Goal: Task Accomplishment & Management: Complete application form

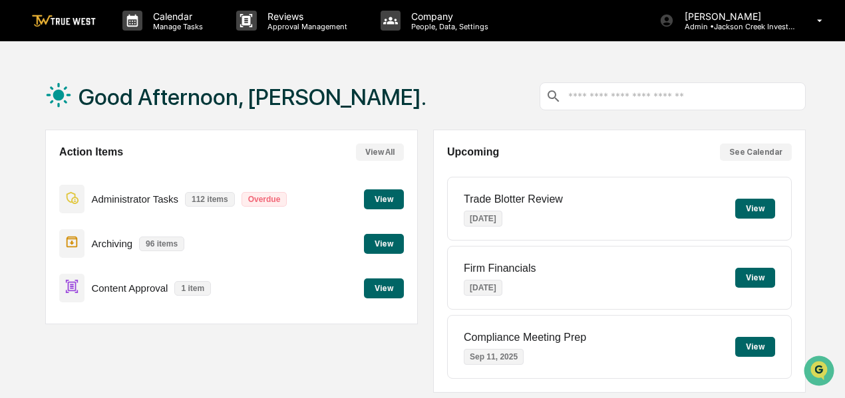
click at [382, 293] on button "View" at bounding box center [384, 289] width 40 height 20
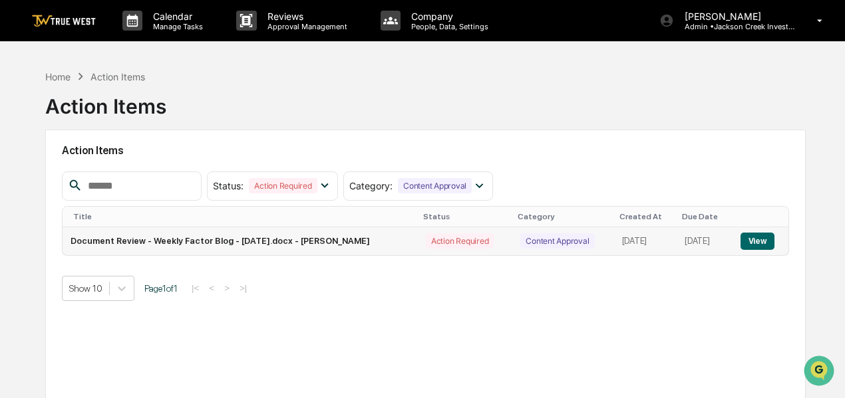
click at [765, 239] on button "View" at bounding box center [757, 241] width 34 height 17
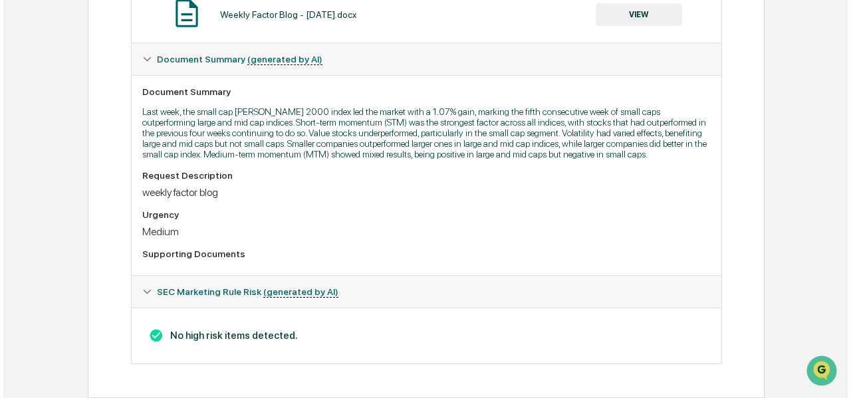
scroll to position [35, 0]
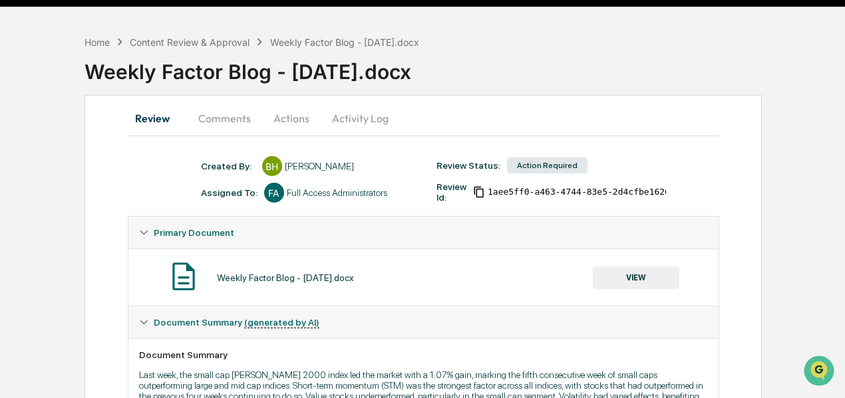
click at [274, 118] on button "Actions" at bounding box center [291, 118] width 60 height 32
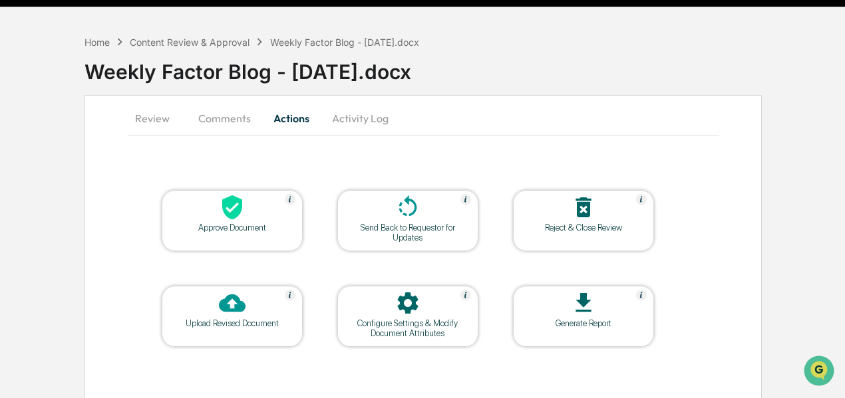
click at [233, 216] on icon at bounding box center [232, 208] width 20 height 25
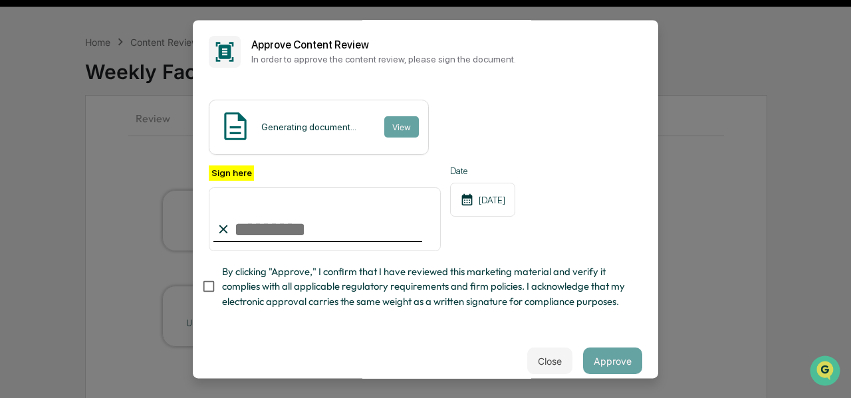
click at [279, 240] on input "Sign here" at bounding box center [325, 220] width 232 height 64
type input "**********"
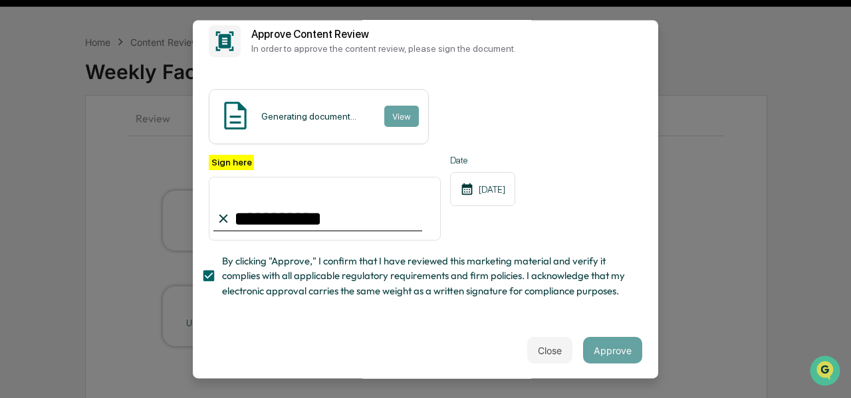
scroll to position [0, 0]
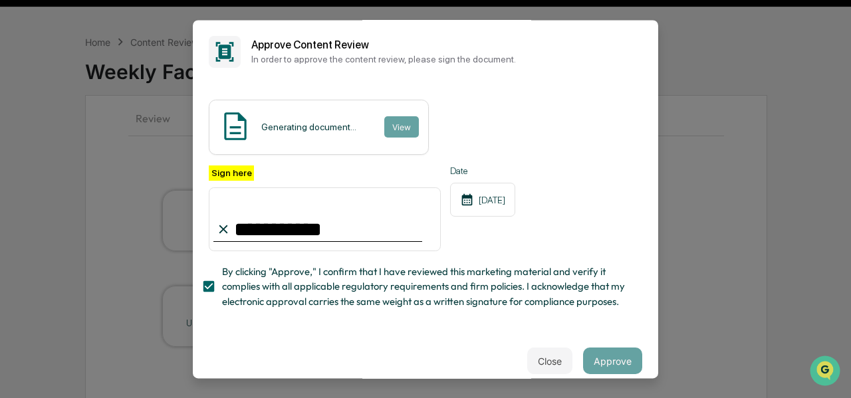
click at [642, 135] on div "**********" at bounding box center [426, 208] width 466 height 249
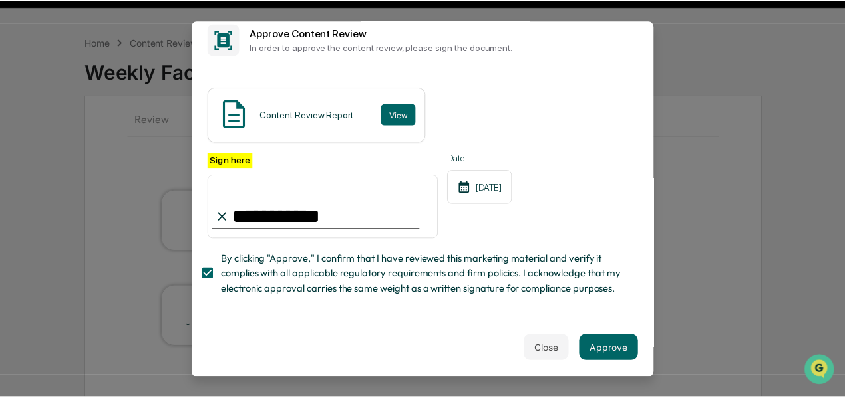
scroll to position [31, 0]
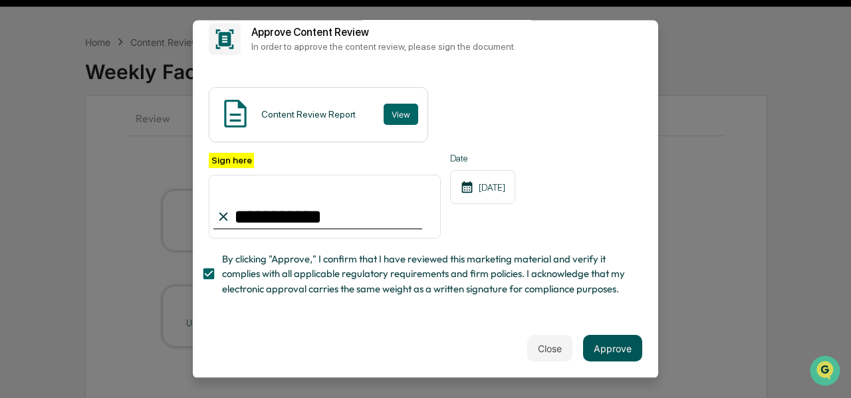
click at [598, 352] on button "Approve" at bounding box center [612, 348] width 59 height 27
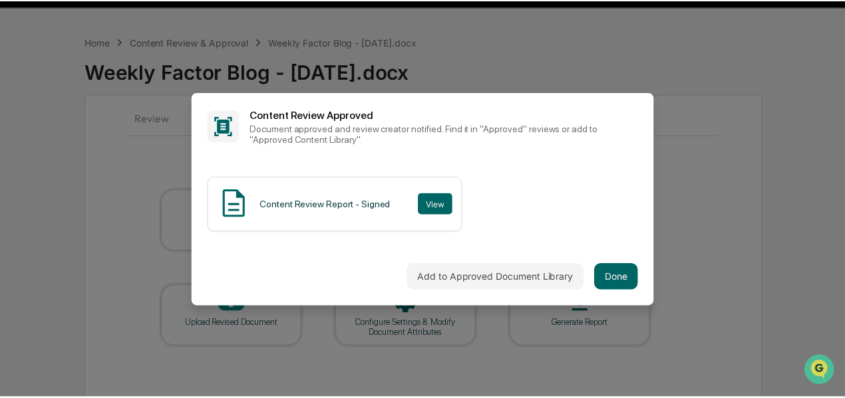
scroll to position [0, 0]
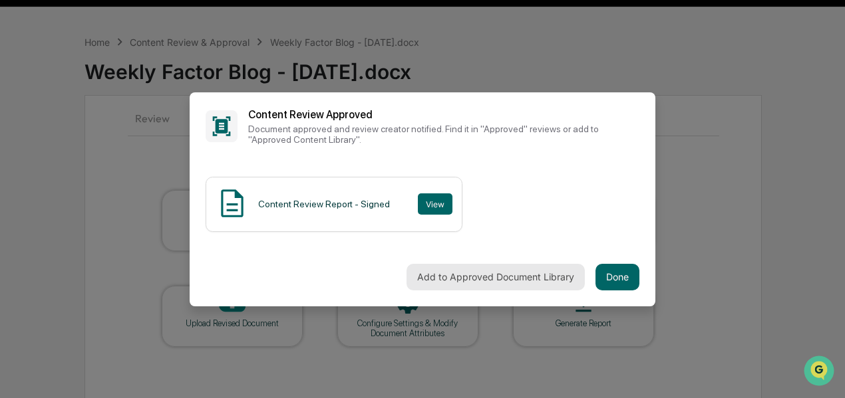
click at [480, 269] on button "Add to Approved Document Library" at bounding box center [495, 277] width 178 height 27
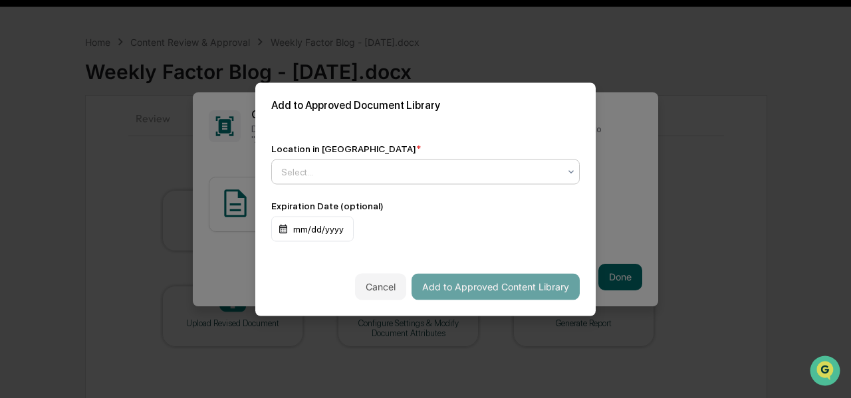
click at [569, 172] on icon at bounding box center [571, 171] width 11 height 11
click at [575, 176] on icon at bounding box center [571, 171] width 11 height 11
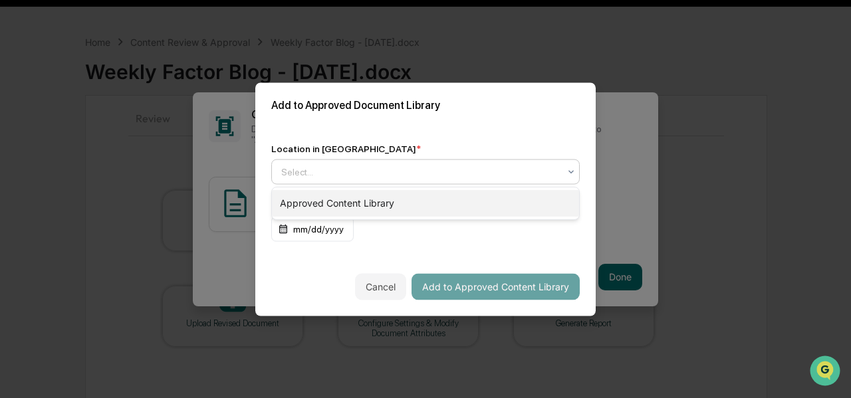
click at [410, 199] on div "Approved Content Library" at bounding box center [425, 203] width 307 height 27
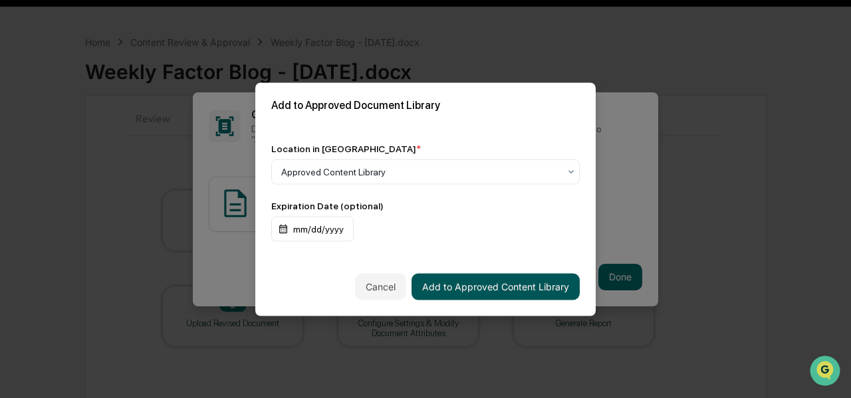
click at [495, 283] on button "Add to Approved Content Library" at bounding box center [496, 286] width 168 height 27
